Goal: Register for event/course

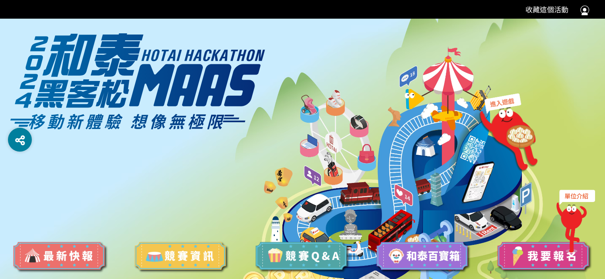
click at [428, 261] on img at bounding box center [423, 257] width 97 height 33
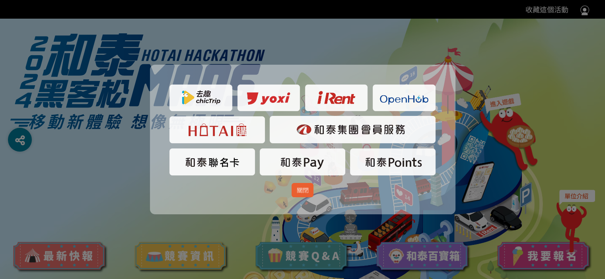
click at [428, 215] on dialog "關閉" at bounding box center [302, 140] width 305 height 150
click at [269, 190] on div "關閉" at bounding box center [302, 187] width 271 height 19
click at [300, 194] on span "關閉" at bounding box center [303, 190] width 12 height 9
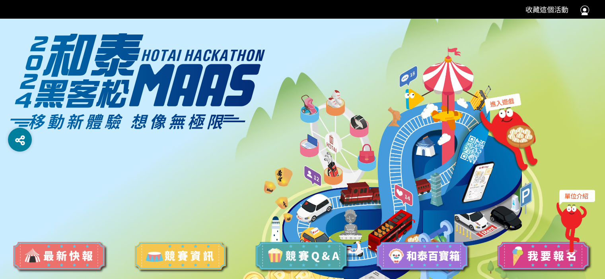
click at [583, 12] on div at bounding box center [584, 9] width 9 height 11
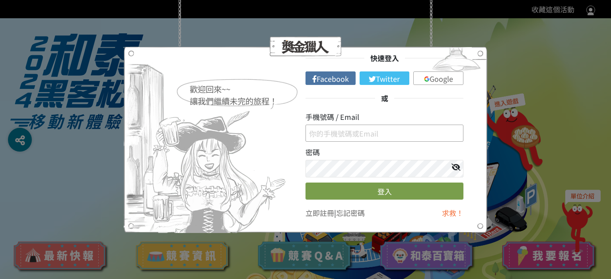
click at [345, 134] on input "text" at bounding box center [384, 133] width 158 height 17
click at [273, 167] on img at bounding box center [206, 140] width 165 height 187
drag, startPoint x: 381, startPoint y: 132, endPoint x: 338, endPoint y: 121, distance: 44.2
click at [382, 128] on div "手機號碼 / Email" at bounding box center [384, 127] width 158 height 31
drag, startPoint x: 255, startPoint y: 128, endPoint x: 254, endPoint y: 132, distance: 4.9
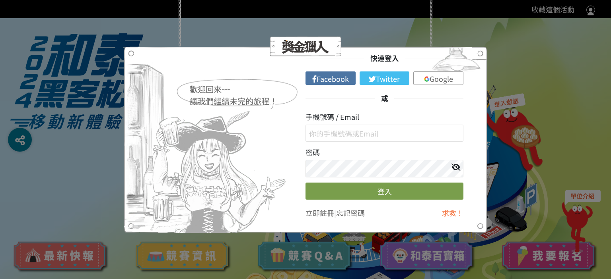
click at [255, 128] on img at bounding box center [206, 140] width 165 height 187
click at [266, 213] on img at bounding box center [206, 140] width 165 height 187
click at [480, 55] on img at bounding box center [456, 62] width 62 height 30
click at [119, 55] on div "歡迎回來~~ 讓我們繼續未完的旅程！ 快速登入 Facebook Twitter Google 或 手機號碼 / Email 密碼 登入 立即註冊 | 忘記密…" at bounding box center [305, 139] width 611 height 279
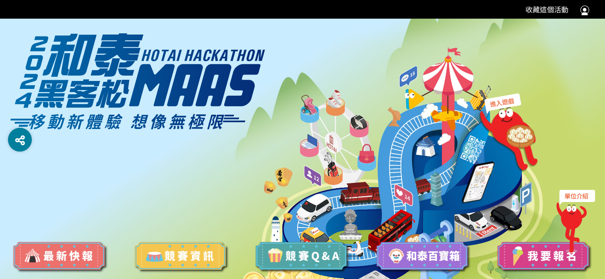
scroll to position [10, 0]
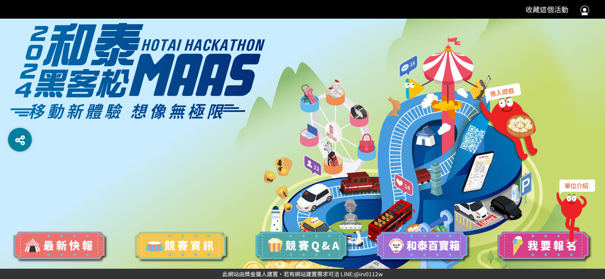
click at [536, 246] on img at bounding box center [544, 247] width 97 height 33
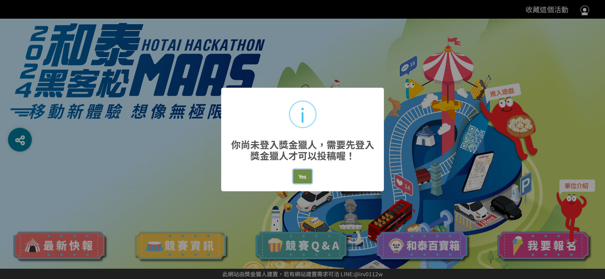
click at [310, 182] on button "Yes" at bounding box center [302, 177] width 19 height 14
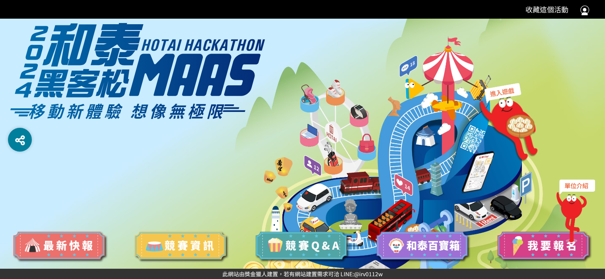
click at [572, 192] on div at bounding box center [571, 217] width 31 height 50
drag, startPoint x: 529, startPoint y: 188, endPoint x: 584, endPoint y: 193, distance: 55.1
click at [584, 193] on div "[DATE]正式開始，敬請期待！ 我知道了 關閉 指導單位 主辦單位 協辦單位 承辦單位" at bounding box center [302, 138] width 605 height 261
drag, startPoint x: 438, startPoint y: 182, endPoint x: 356, endPoint y: 155, distance: 86.6
click at [429, 181] on div at bounding box center [302, 138] width 605 height 261
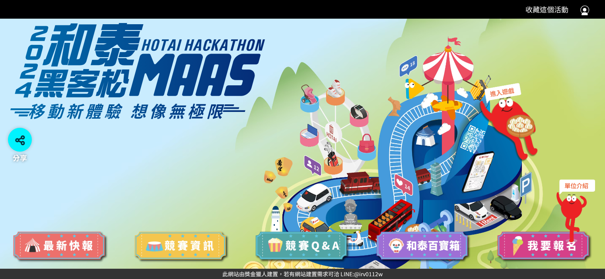
click at [15, 139] on icon at bounding box center [20, 140] width 10 height 11
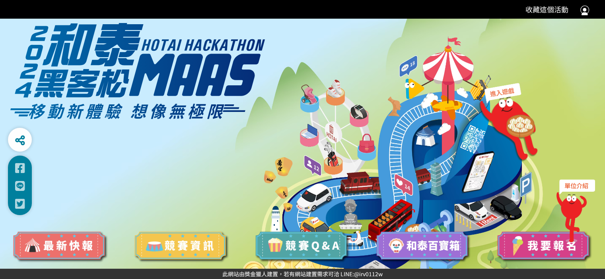
drag, startPoint x: 205, startPoint y: 125, endPoint x: 479, endPoint y: 157, distance: 275.3
click at [210, 124] on div at bounding box center [302, 138] width 605 height 261
click at [518, 235] on img at bounding box center [544, 247] width 97 height 33
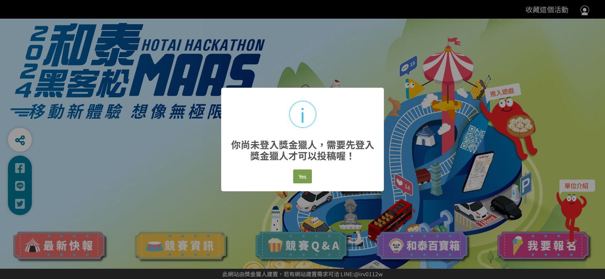
click at [501, 188] on div "× i 你尚未登入獎金獵人，需要先登入獎金獵人才可以投稿喔！ Yes No Cancel" at bounding box center [302, 139] width 605 height 279
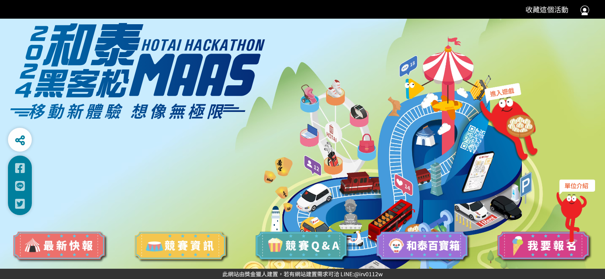
click at [459, 101] on div at bounding box center [302, 138] width 605 height 261
